Goal: Find specific page/section: Find specific page/section

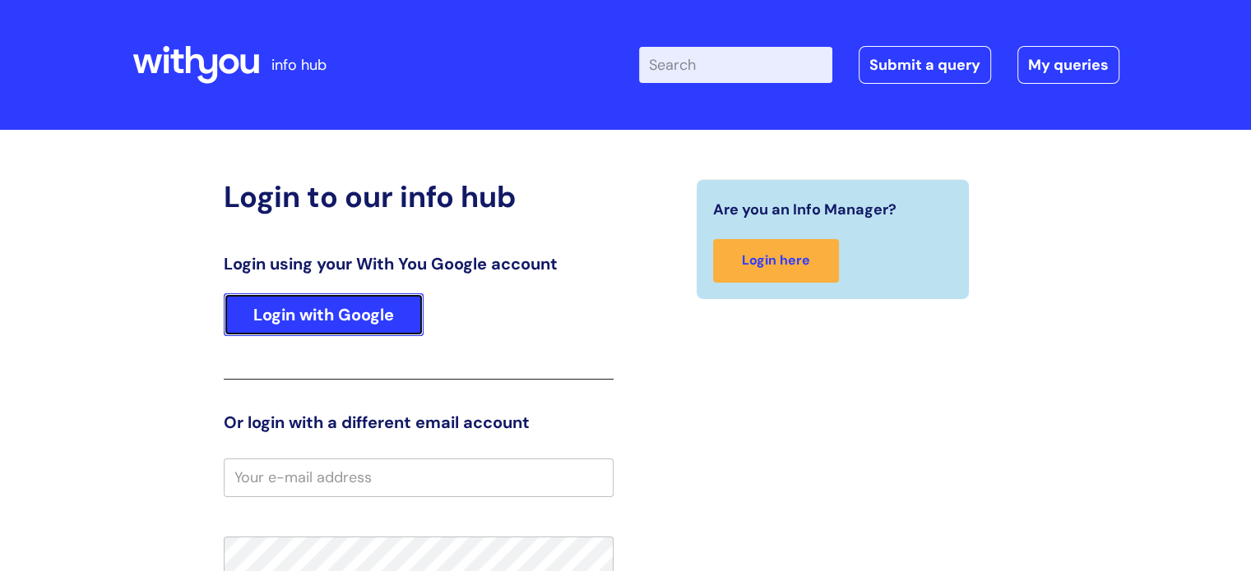
click at [291, 317] on link "Login with Google" at bounding box center [324, 315] width 200 height 43
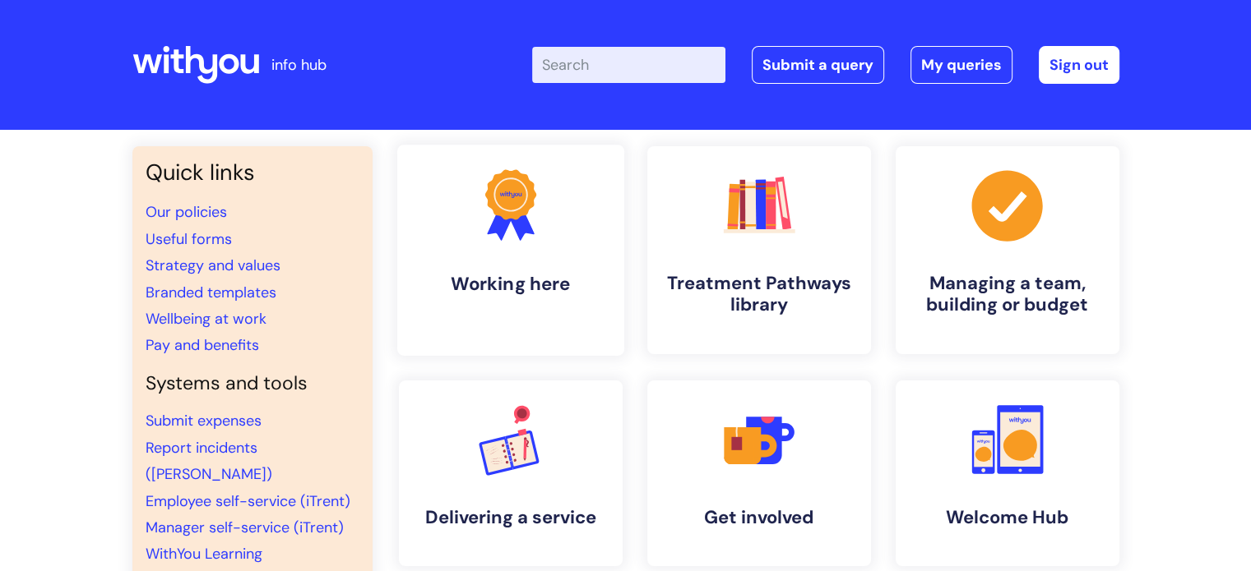
click at [520, 227] on icon at bounding box center [519, 223] width 27 height 35
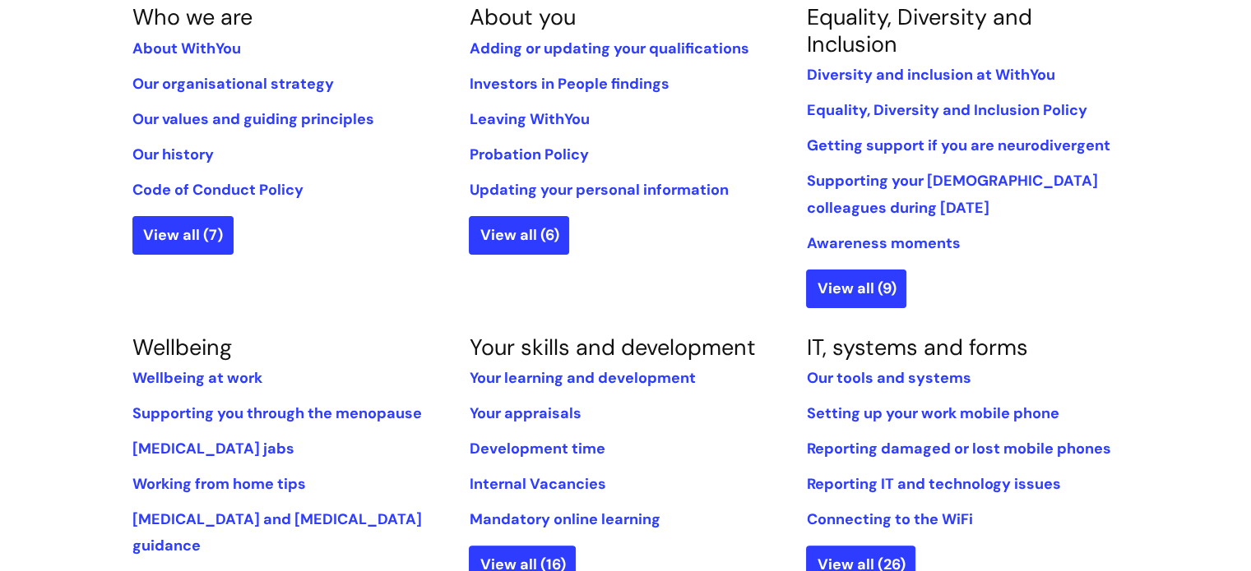
scroll to position [415, 0]
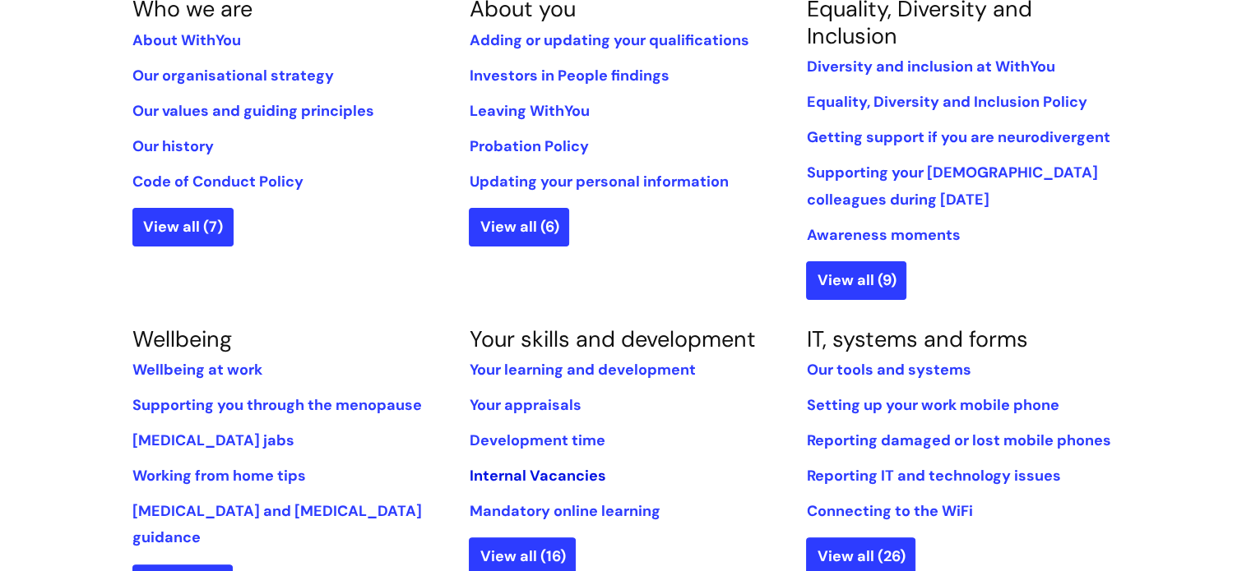
click at [573, 474] on link "Internal Vacancies" at bounding box center [537, 476] width 136 height 20
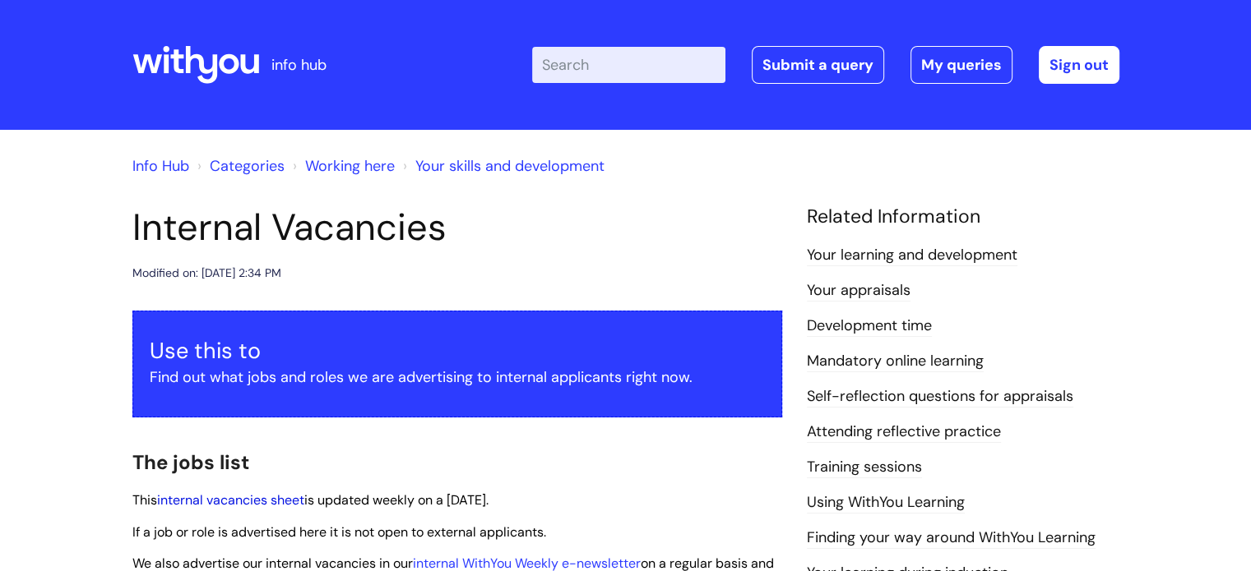
click at [258, 502] on link "internal vacancies sheet" at bounding box center [230, 500] width 147 height 17
